Goal: Task Accomplishment & Management: Complete application form

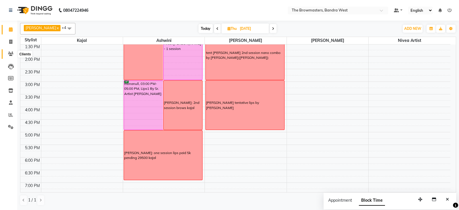
click at [12, 54] on icon at bounding box center [10, 54] width 5 height 4
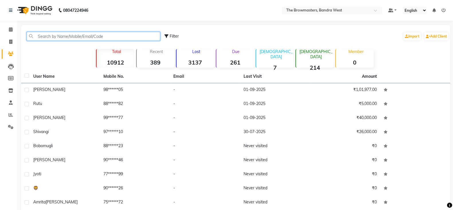
click at [67, 35] on input "text" at bounding box center [94, 36] width 134 height 9
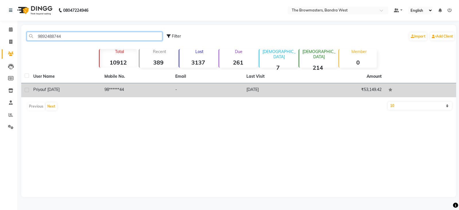
type input "9892488744"
click at [60, 90] on span "uf [DATE]" at bounding box center [50, 89] width 17 height 5
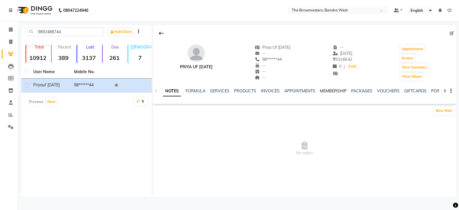
scroll to position [0, 85]
click at [371, 89] on link "FORMS" at bounding box center [373, 90] width 14 height 5
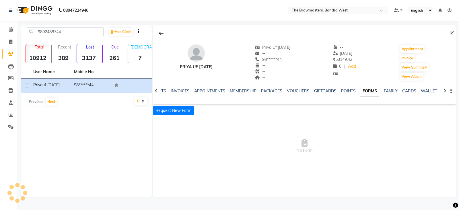
scroll to position [0, 36]
click at [184, 110] on button "Request New Form" at bounding box center [173, 110] width 41 height 9
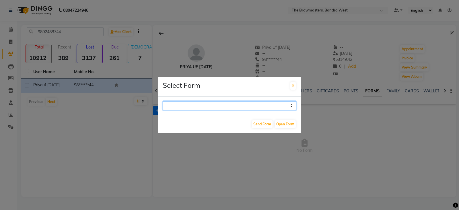
click at [198, 105] on select "Paramedical Consent Form Lips Consent Form Eyeliner Consent Form Brows Consent …" at bounding box center [230, 105] width 134 height 9
select select "206"
click at [163, 101] on select "Paramedical Consent Form Lips Consent Form Eyeliner Consent Form Brows Consent …" at bounding box center [230, 105] width 134 height 9
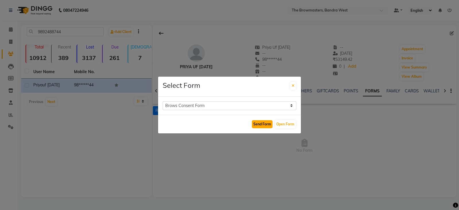
click at [261, 122] on button "Send Form" at bounding box center [262, 124] width 21 height 8
select select
